Goal: Task Accomplishment & Management: Manage account settings

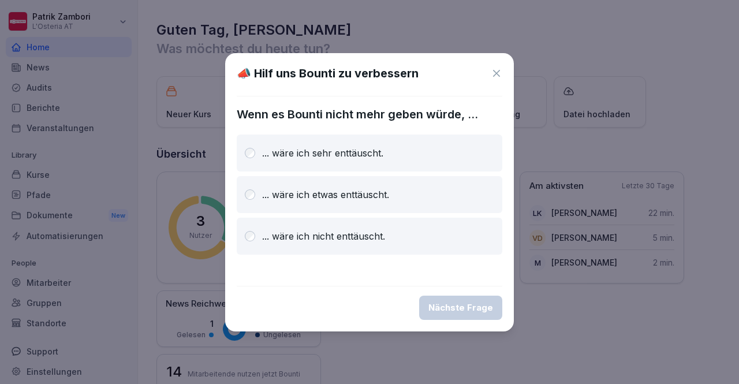
click at [498, 74] on icon at bounding box center [496, 73] width 7 height 7
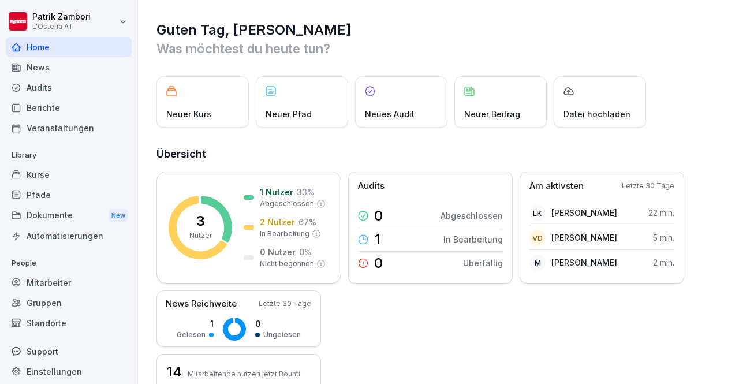
click at [80, 177] on div "Kurse" at bounding box center [69, 175] width 126 height 20
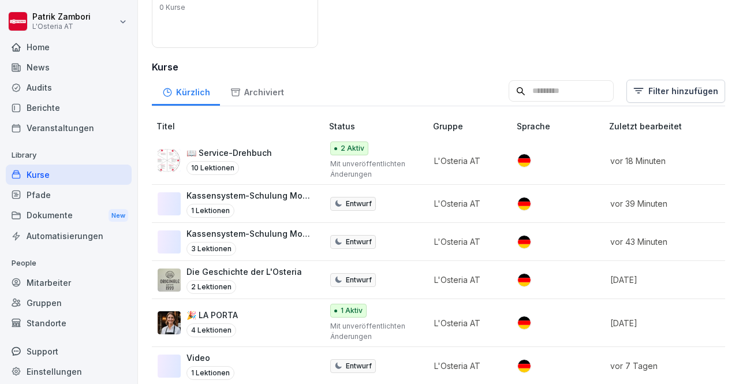
scroll to position [188, 0]
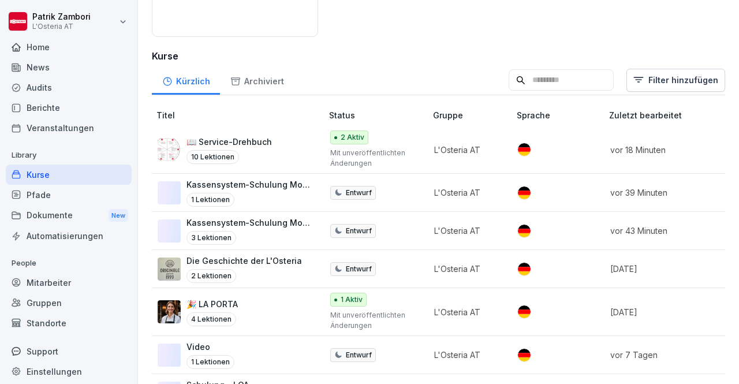
click at [430, 197] on td "L'Osteria AT" at bounding box center [470, 193] width 84 height 38
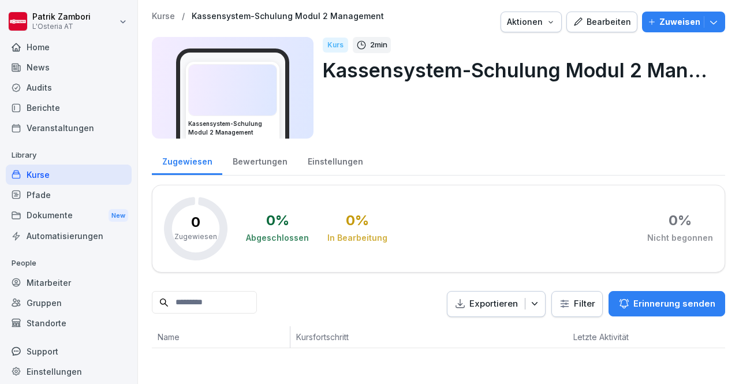
click at [271, 96] on img at bounding box center [233, 90] width 88 height 51
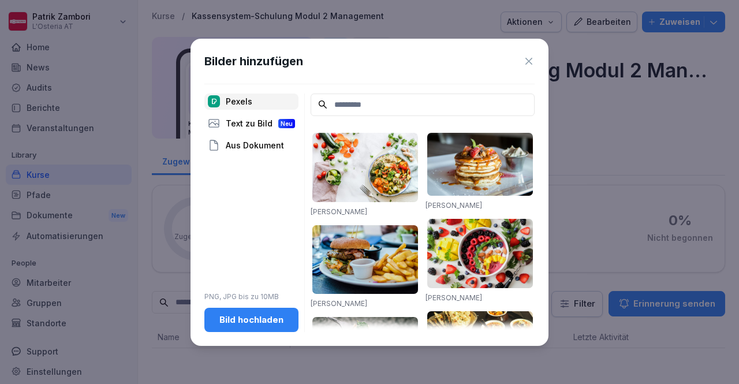
click at [531, 61] on icon at bounding box center [529, 61] width 12 height 12
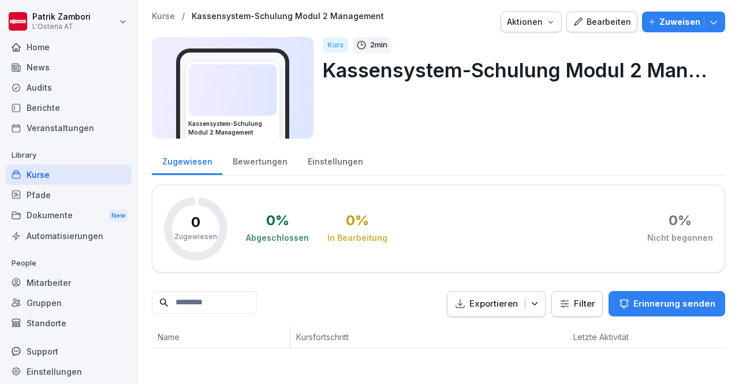
click at [69, 174] on div "Kurse" at bounding box center [69, 175] width 126 height 20
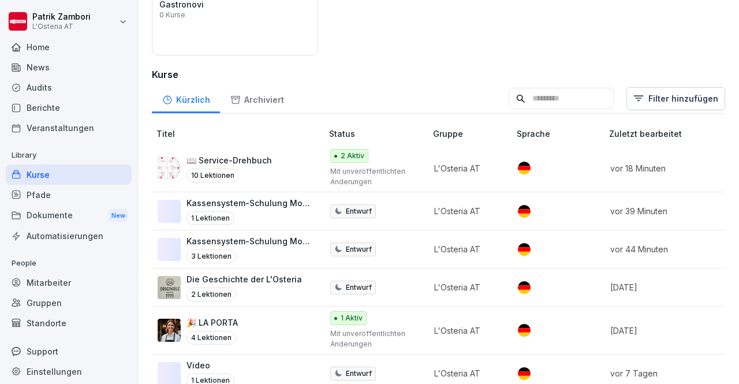
scroll to position [170, 0]
click at [309, 249] on div "3 Lektionen" at bounding box center [249, 256] width 124 height 14
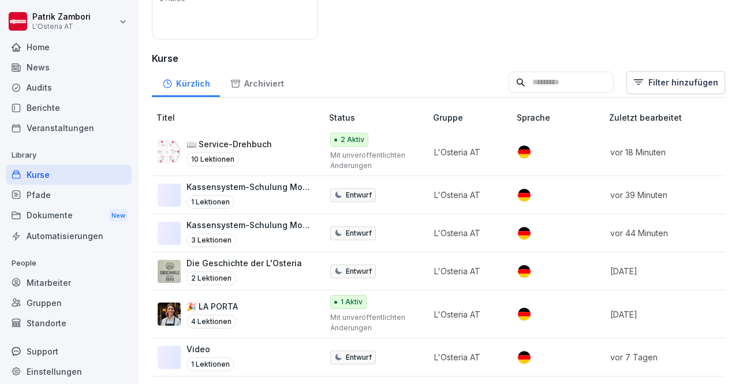
scroll to position [194, 0]
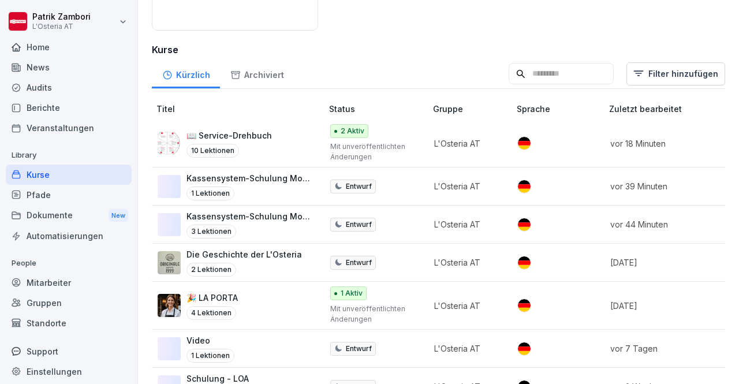
click at [301, 182] on p "Kassensystem-Schulung Modul 2 Management" at bounding box center [249, 178] width 124 height 12
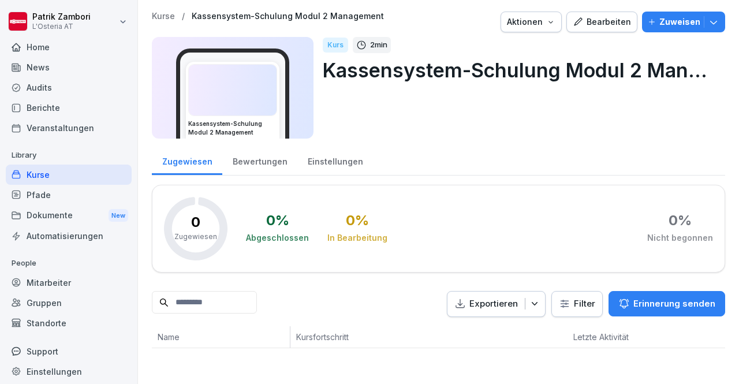
click at [595, 131] on div "Kurs 2 min Kassensystem-Schulung Modul 2 Management" at bounding box center [519, 88] width 393 height 102
click at [260, 156] on div "Bewertungen" at bounding box center [259, 160] width 75 height 29
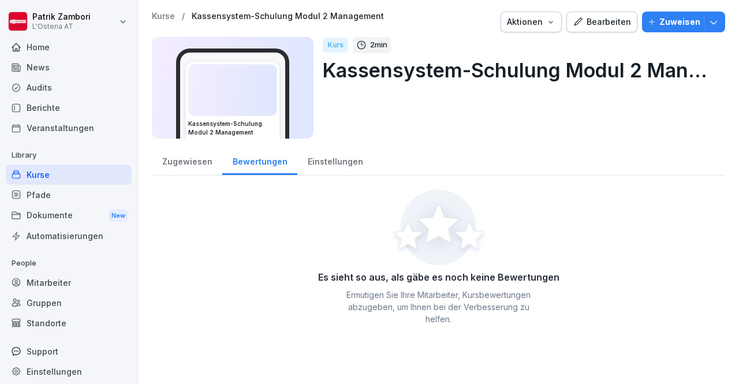
click at [333, 158] on div "Einstellungen" at bounding box center [335, 160] width 76 height 29
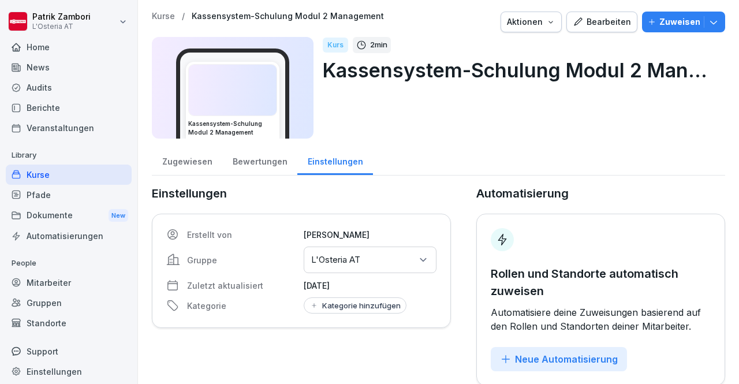
click at [164, 16] on p "Kurse" at bounding box center [163, 17] width 23 height 10
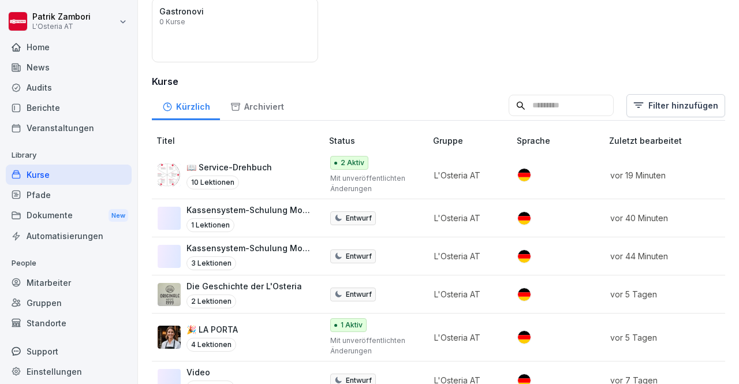
scroll to position [163, 0]
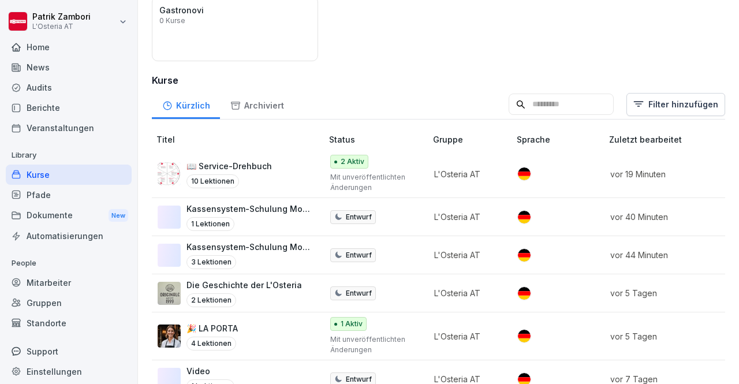
click at [271, 173] on div "📖 Service-Drehbuch 10 Lektionen" at bounding box center [234, 174] width 153 height 28
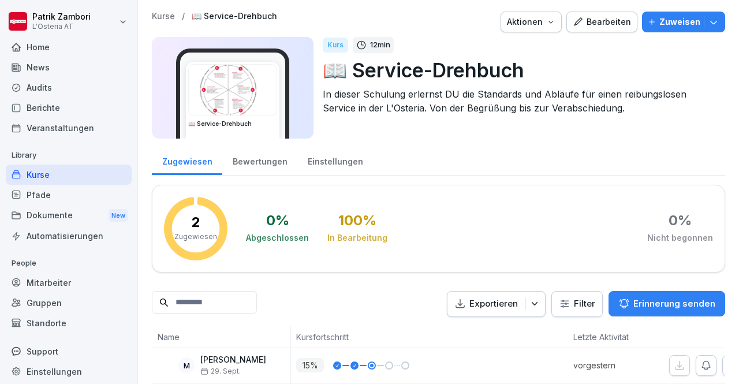
scroll to position [61, 0]
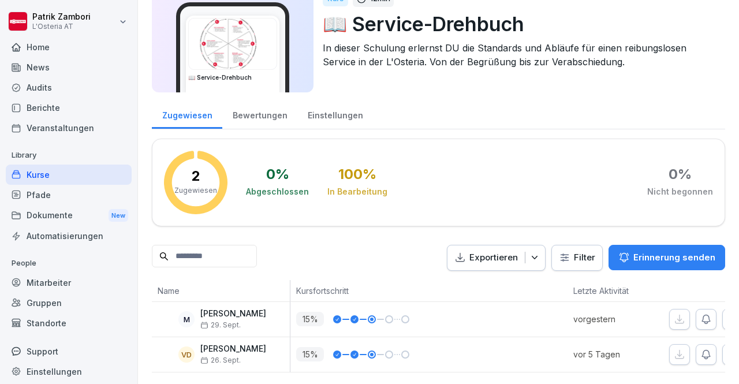
click at [232, 309] on p "[PERSON_NAME]" at bounding box center [233, 314] width 66 height 10
click at [223, 344] on p "[PERSON_NAME]" at bounding box center [233, 349] width 66 height 10
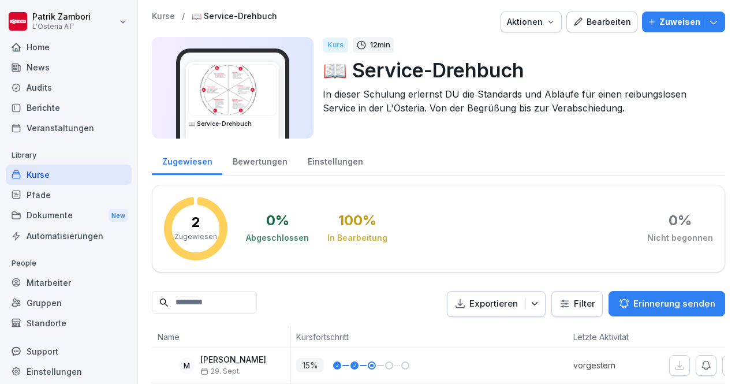
click at [647, 233] on div "Nicht begonnen" at bounding box center [680, 238] width 66 height 12
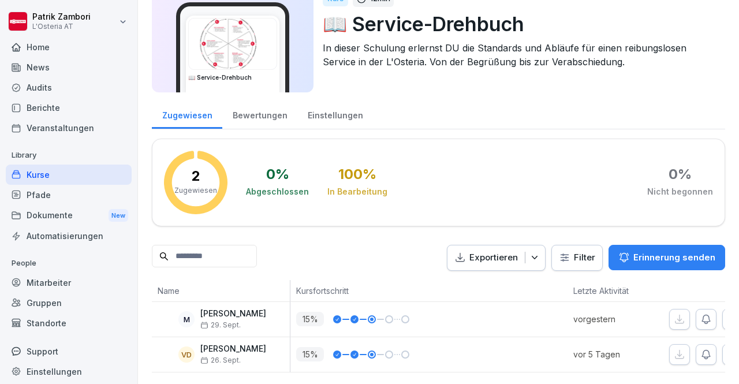
click at [57, 171] on div "Kurse" at bounding box center [69, 175] width 126 height 20
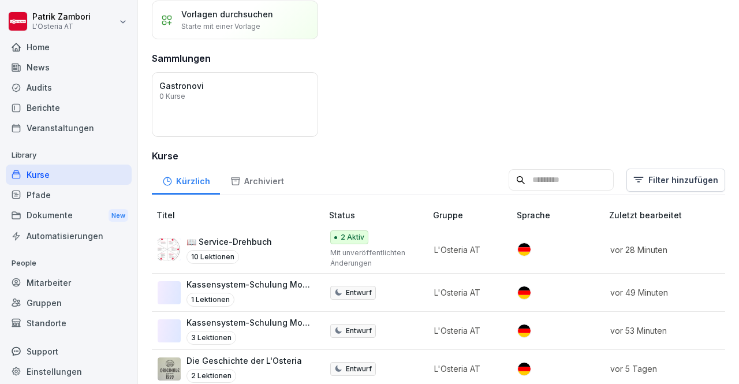
scroll to position [115, 0]
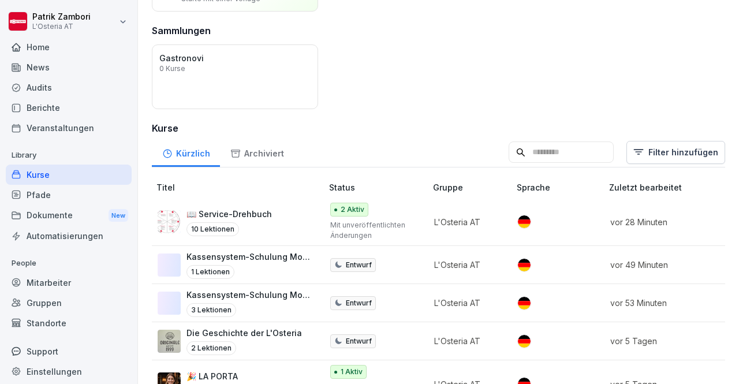
click at [265, 204] on td "📖 Service-Drehbuch 10 Lektionen" at bounding box center [238, 222] width 173 height 48
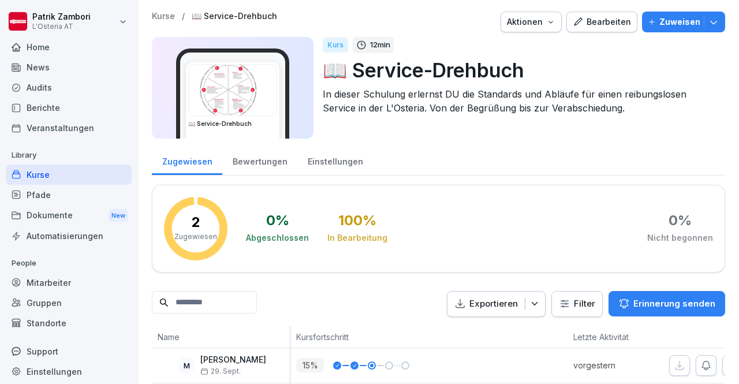
click at [588, 29] on button "Bearbeiten" at bounding box center [601, 22] width 71 height 21
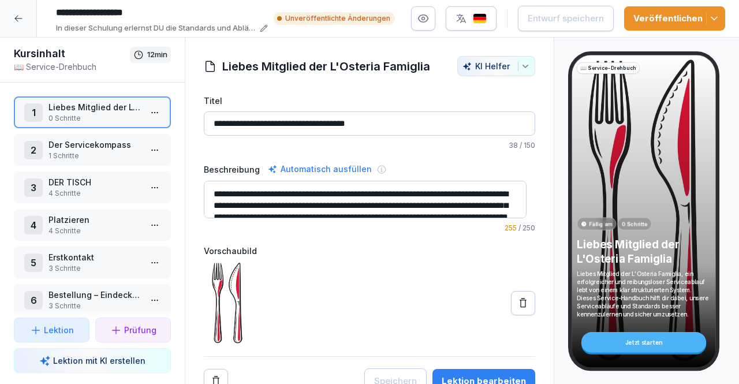
click at [90, 150] on p "Der Servicekompass" at bounding box center [95, 145] width 92 height 12
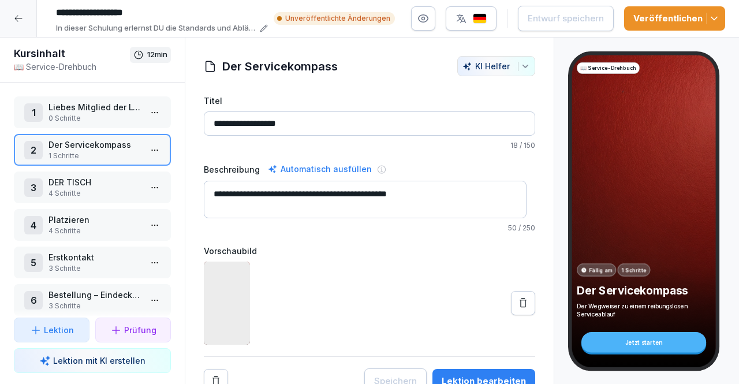
click at [89, 197] on p "4 Schritte" at bounding box center [95, 193] width 92 height 10
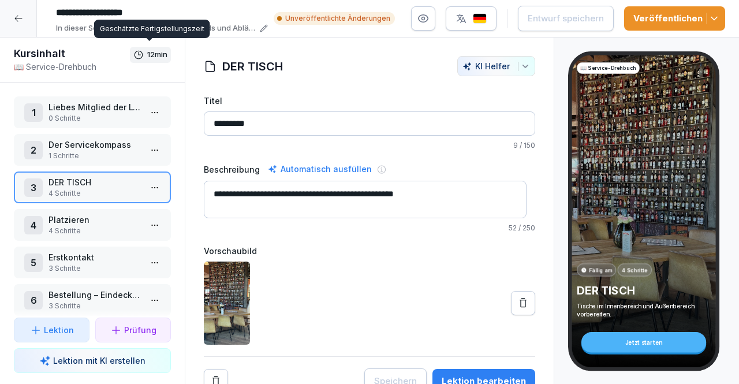
click at [24, 17] on div at bounding box center [18, 18] width 37 height 37
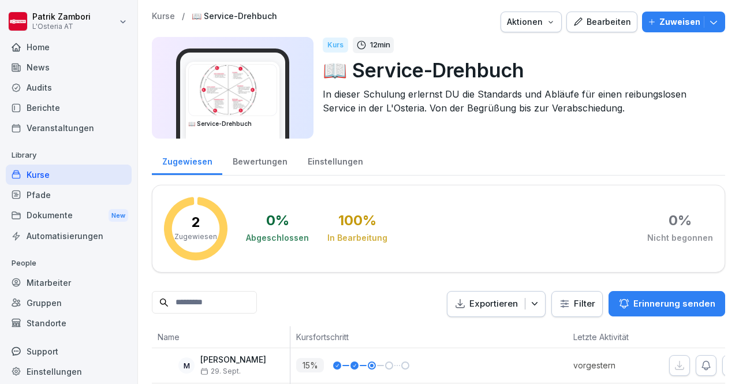
click at [70, 281] on div "Mitarbeiter" at bounding box center [69, 283] width 126 height 20
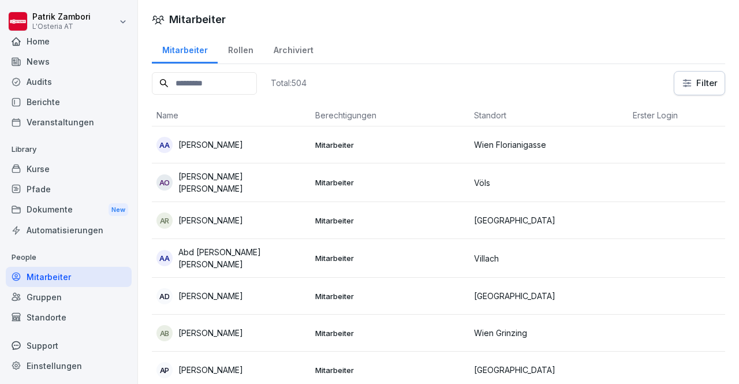
scroll to position [6, 0]
